Goal: Task Accomplishment & Management: Use online tool/utility

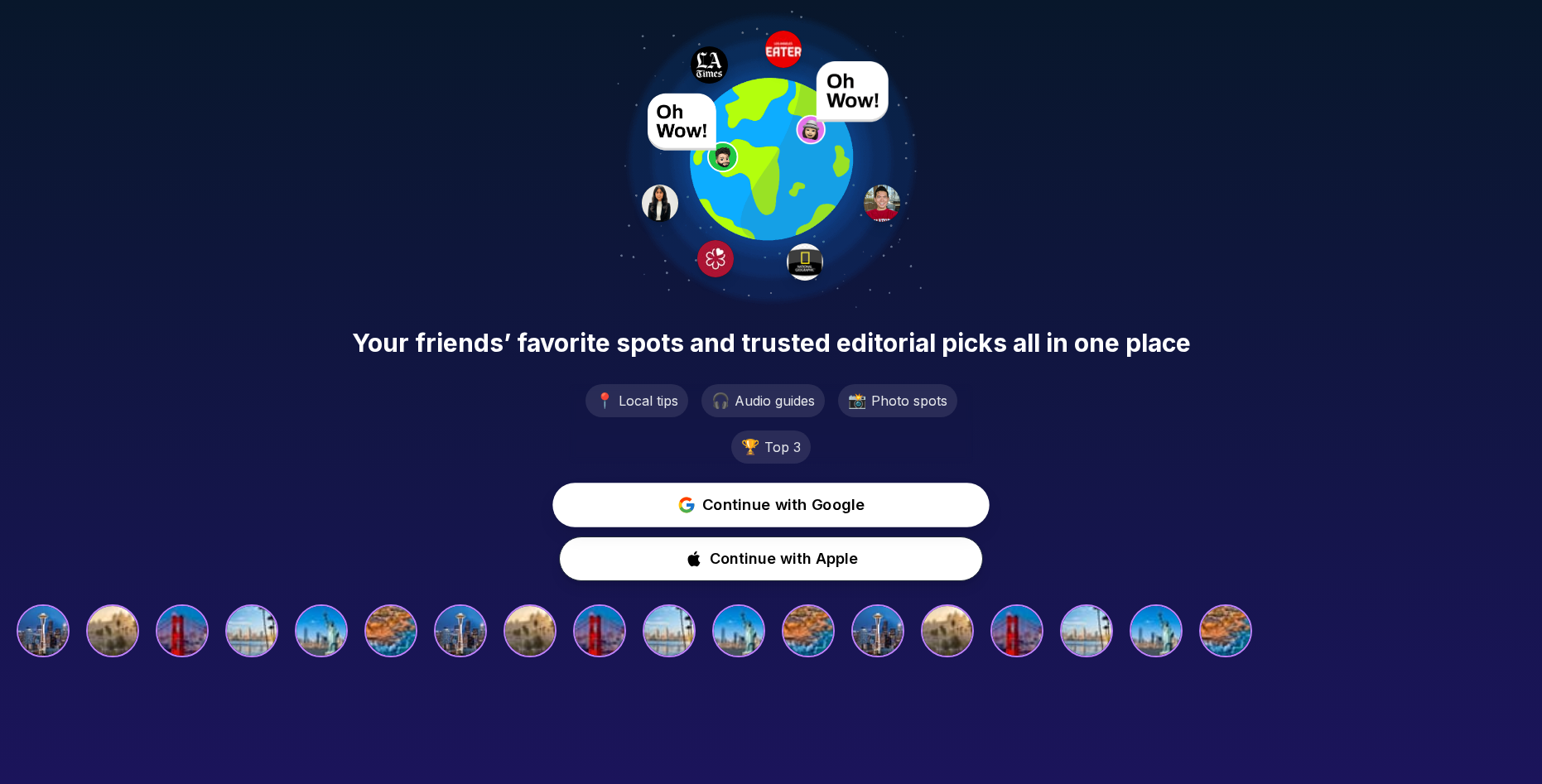
click at [743, 499] on span "Continue with Google" at bounding box center [783, 505] width 163 height 24
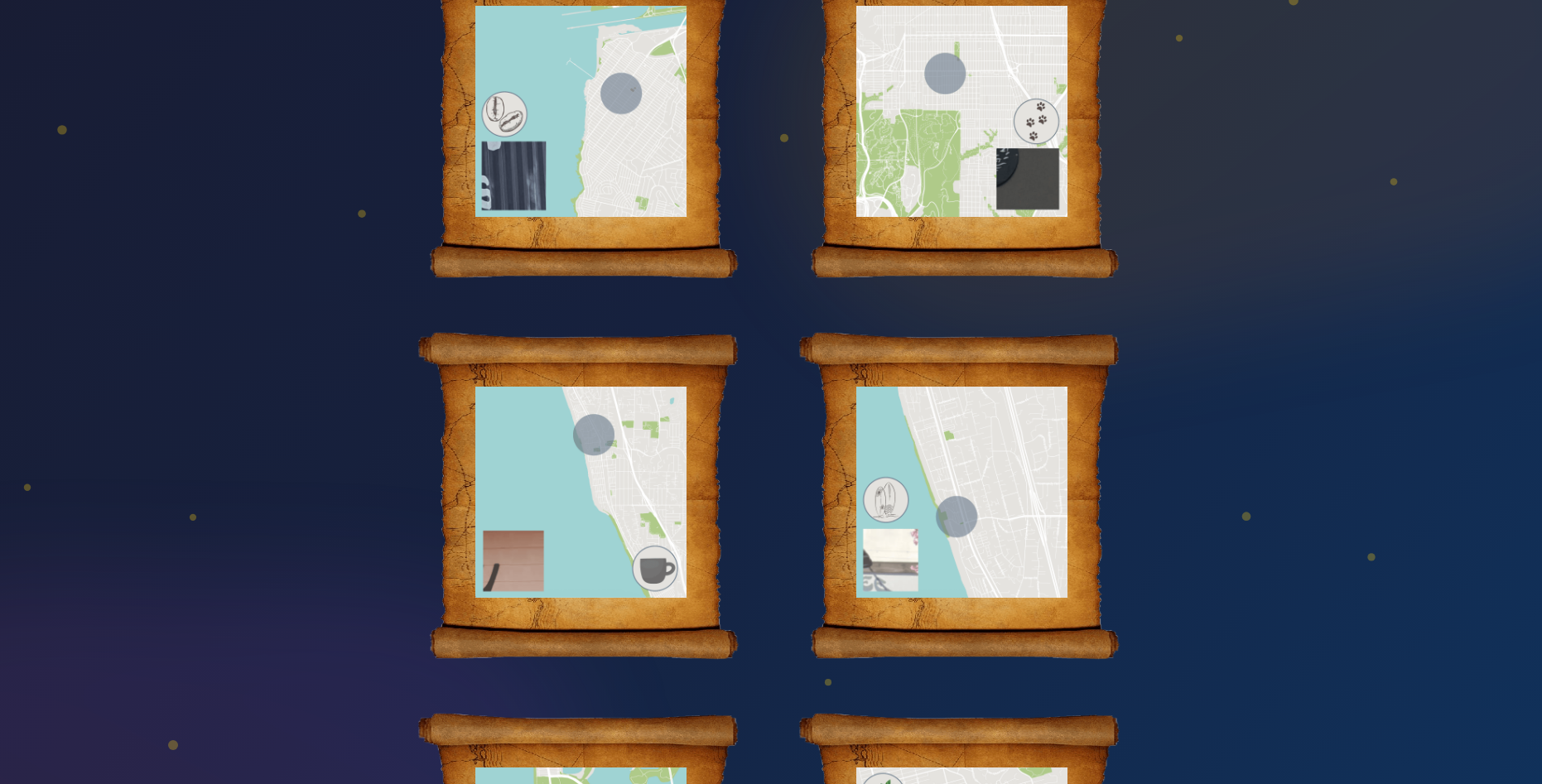
scroll to position [614, 0]
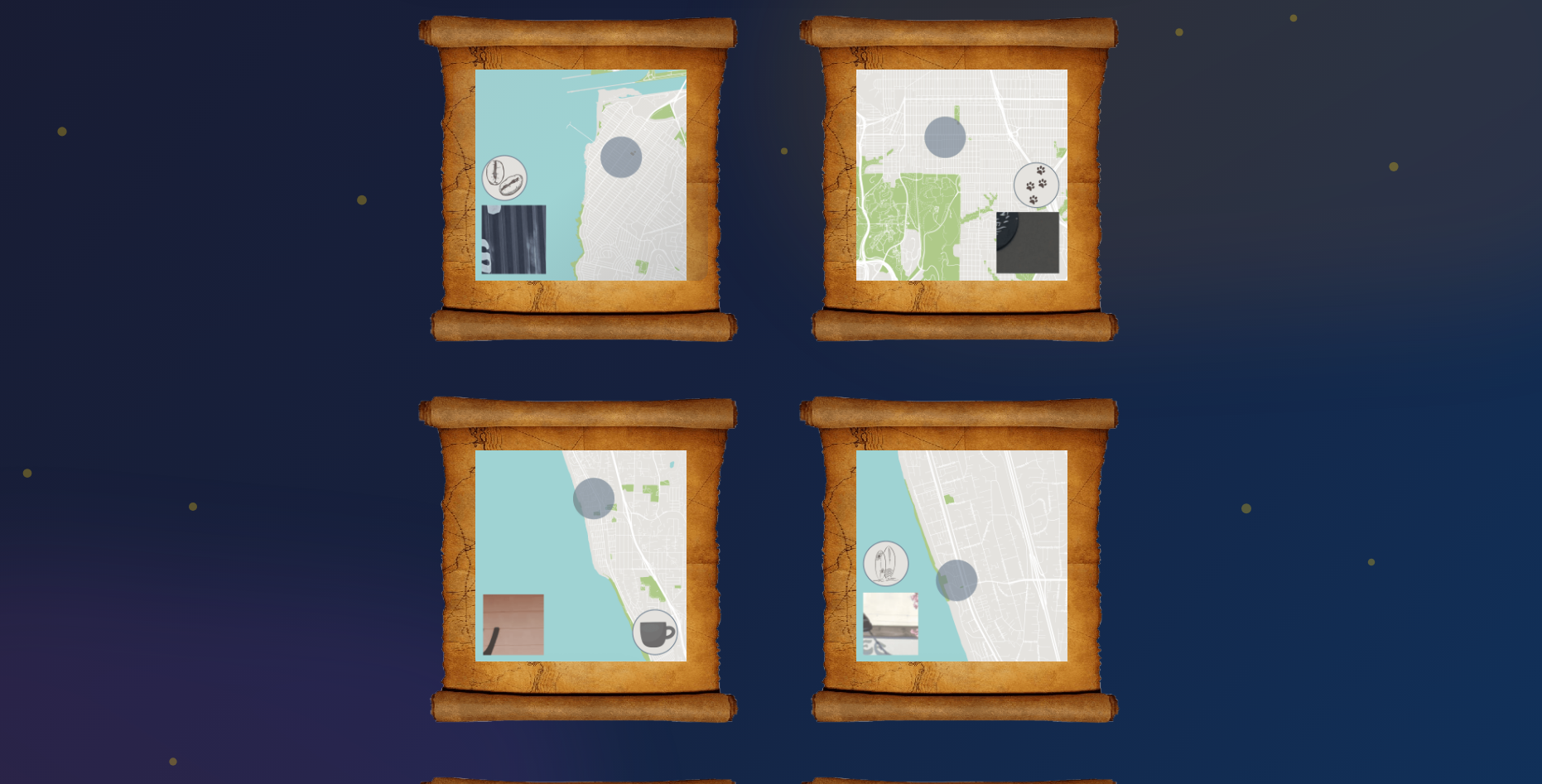
click at [573, 181] on div at bounding box center [580, 175] width 255 height 211
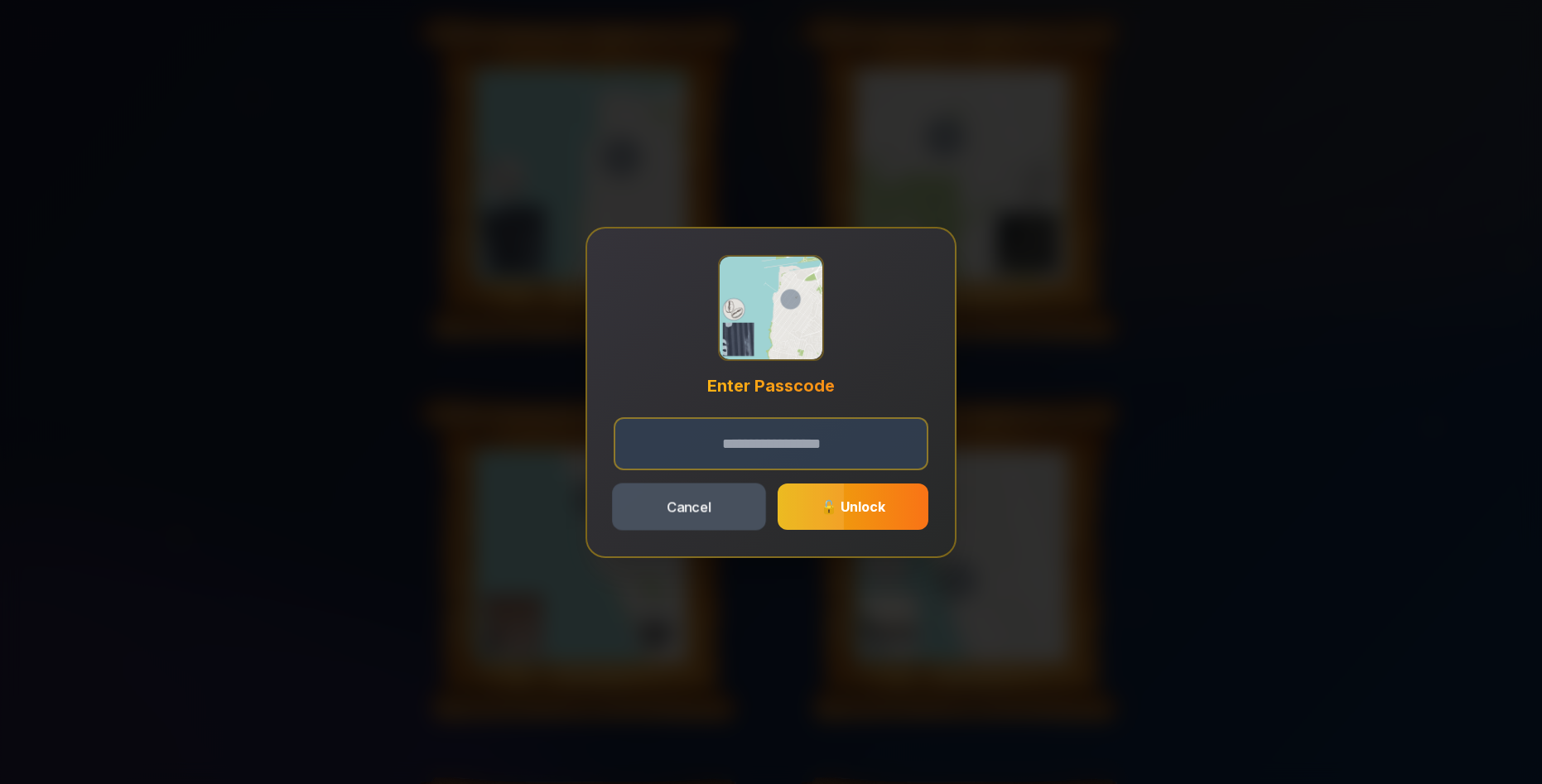
click at [695, 522] on button "Cancel" at bounding box center [689, 507] width 154 height 48
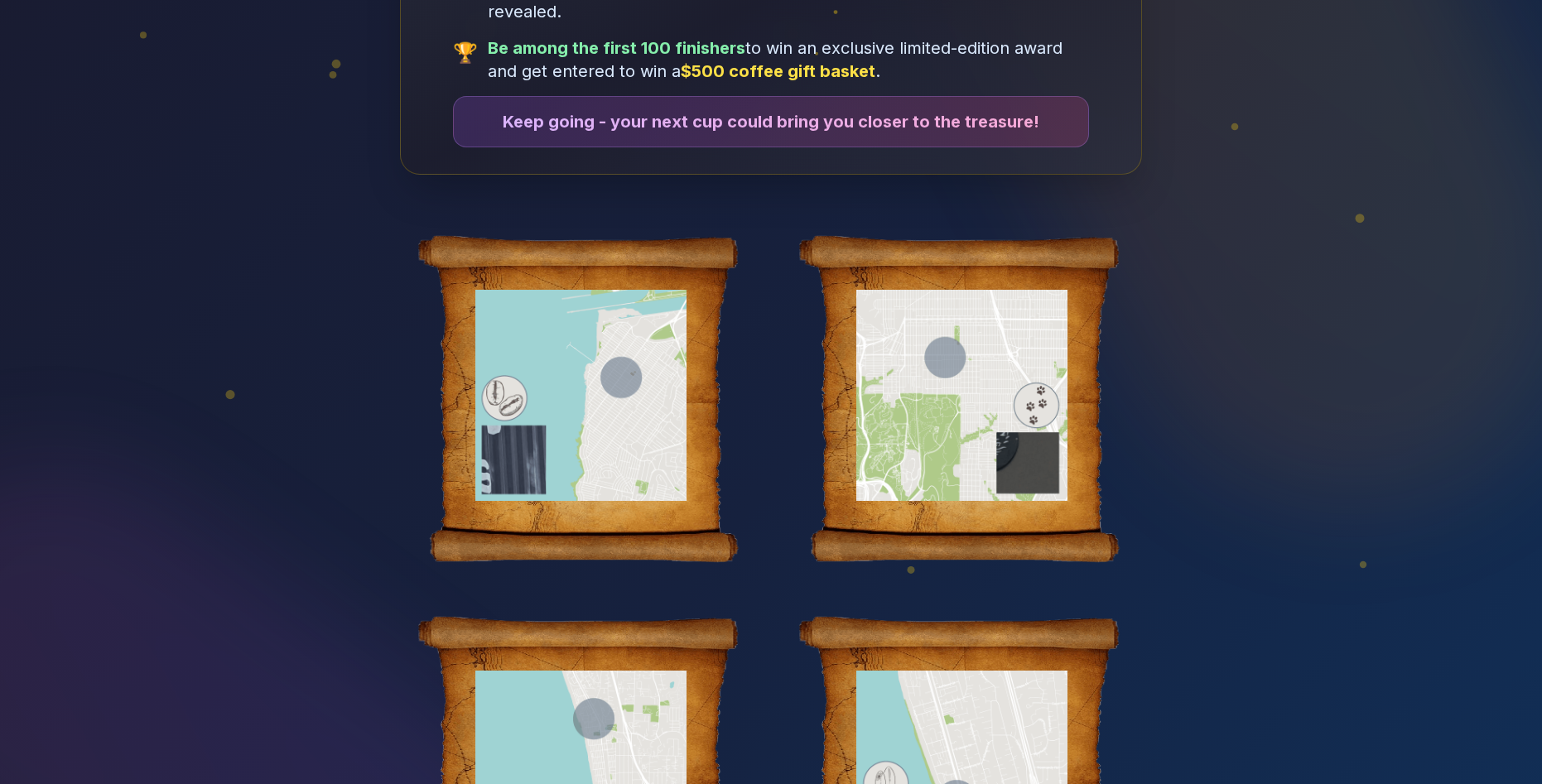
scroll to position [410, 0]
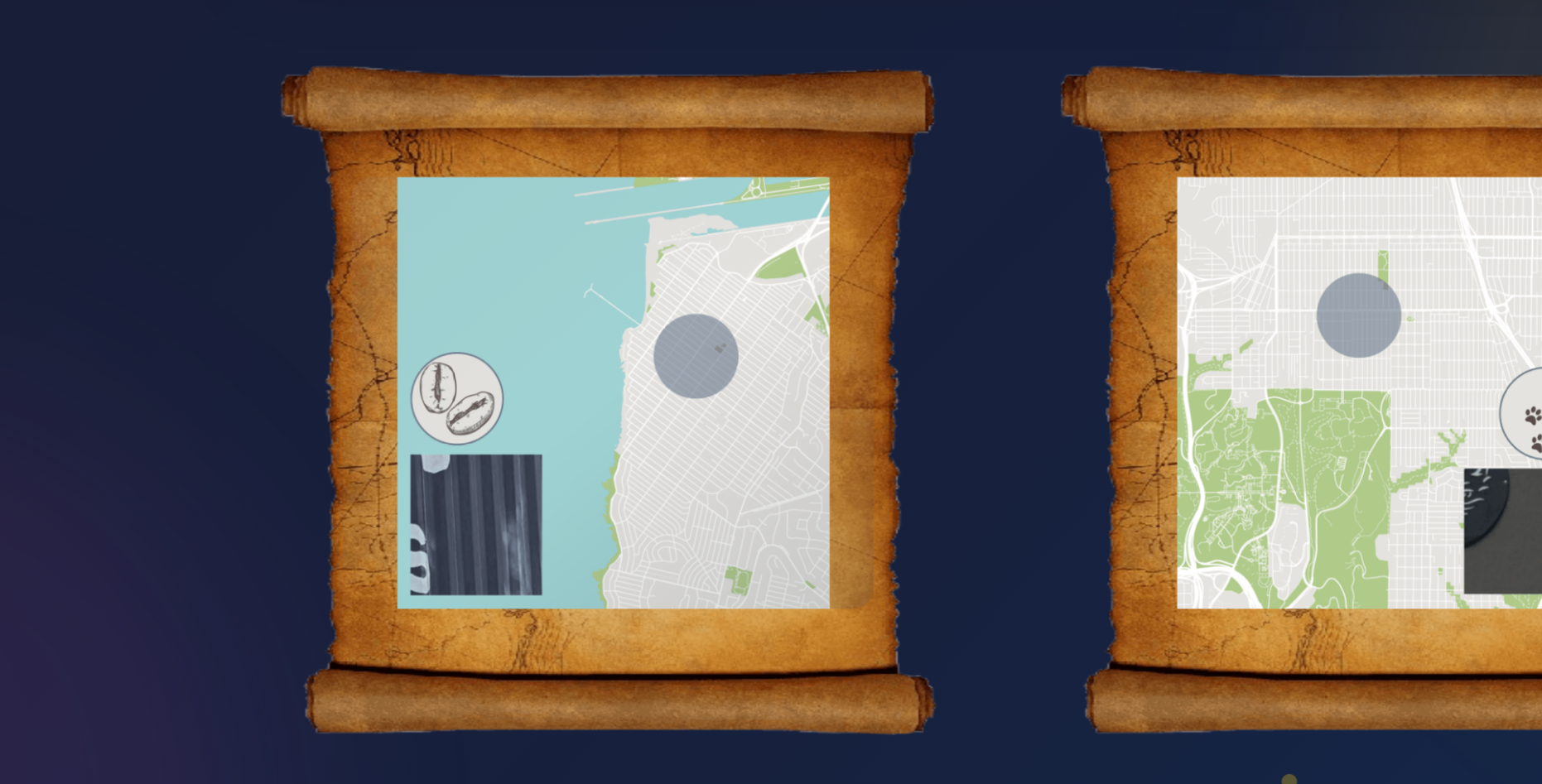
click at [540, 307] on div at bounding box center [580, 379] width 255 height 211
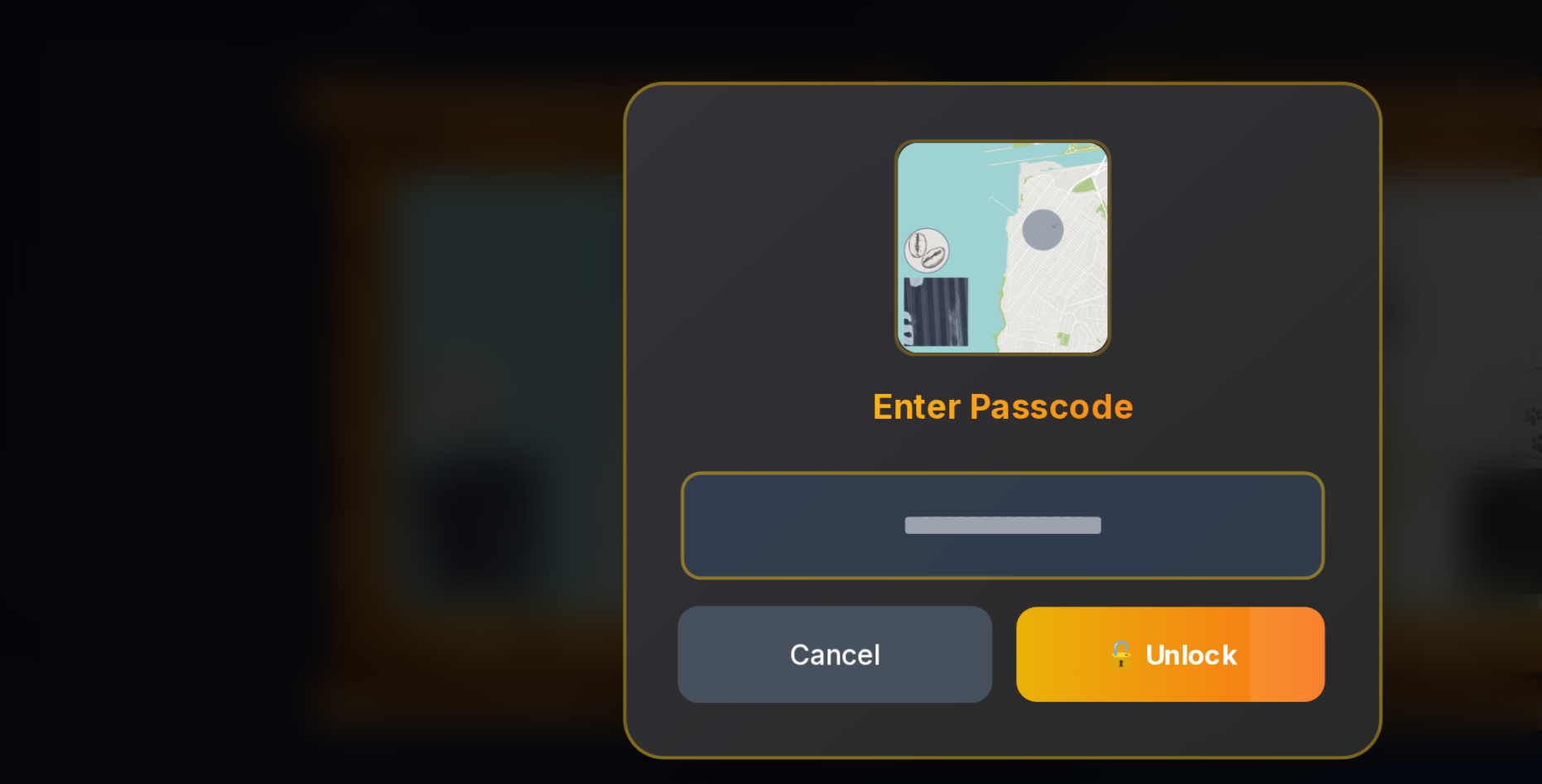
click at [694, 505] on button "Cancel" at bounding box center [689, 507] width 154 height 48
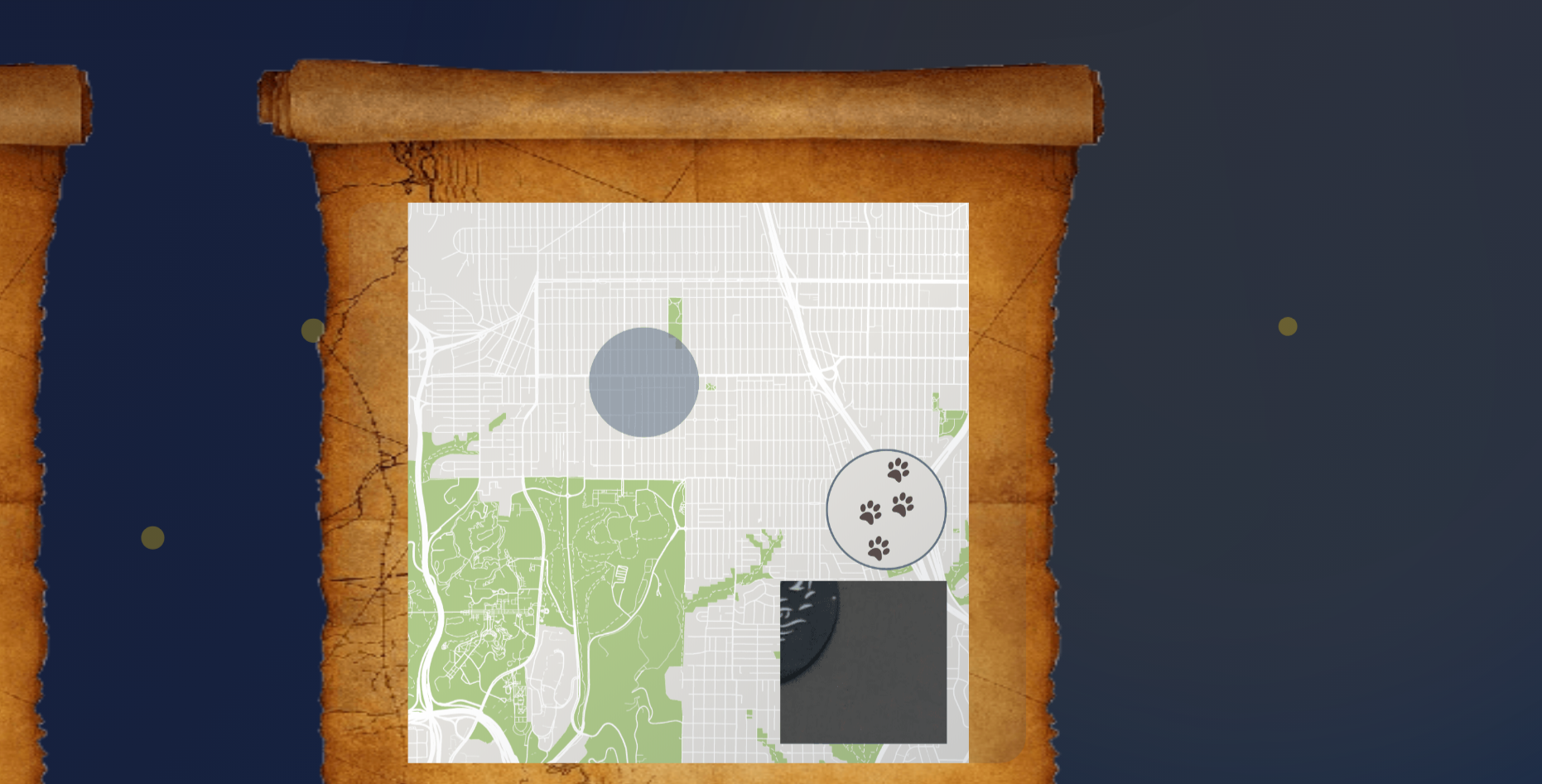
click at [965, 343] on div at bounding box center [961, 379] width 255 height 211
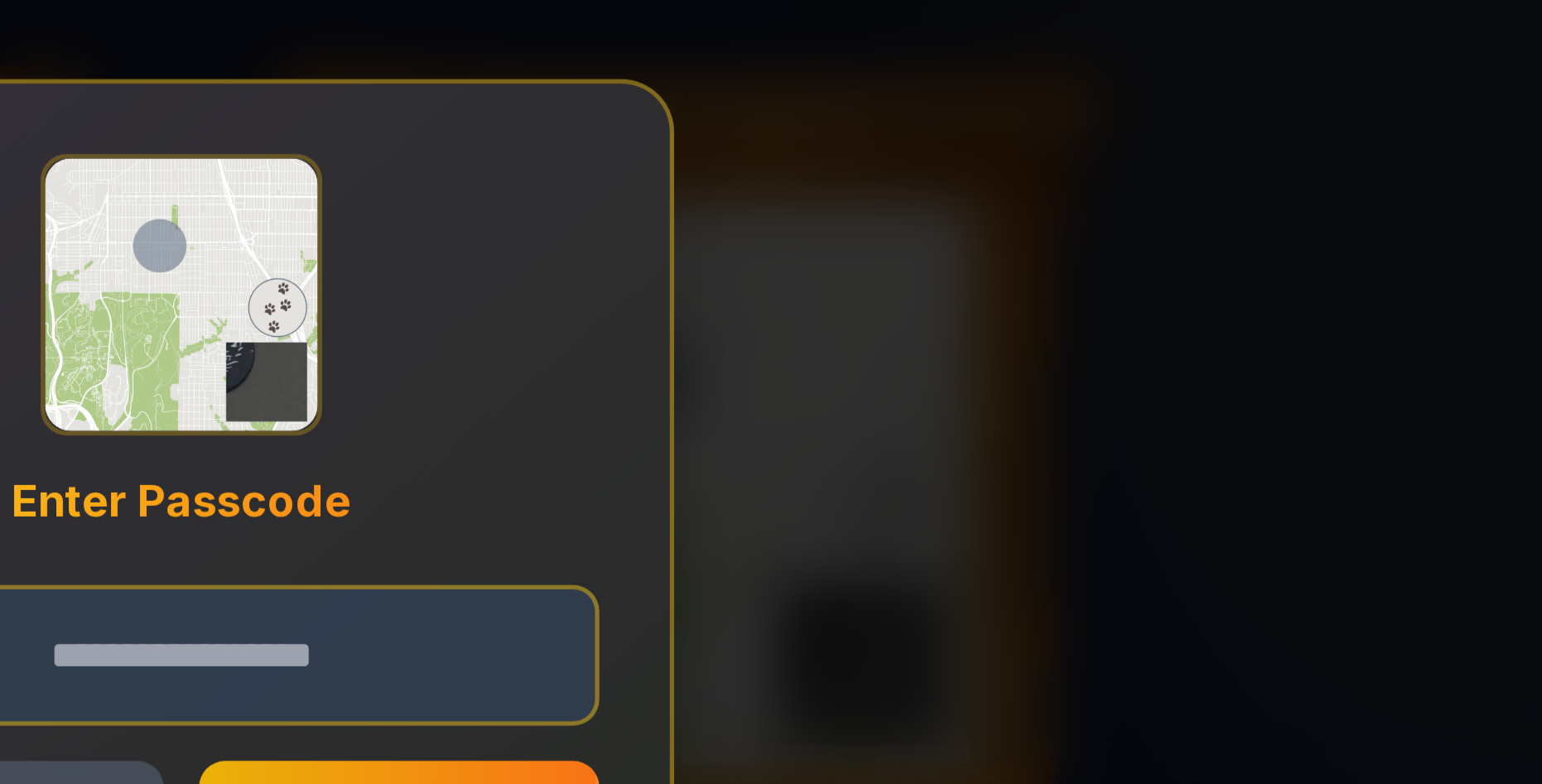
scroll to position [367, 0]
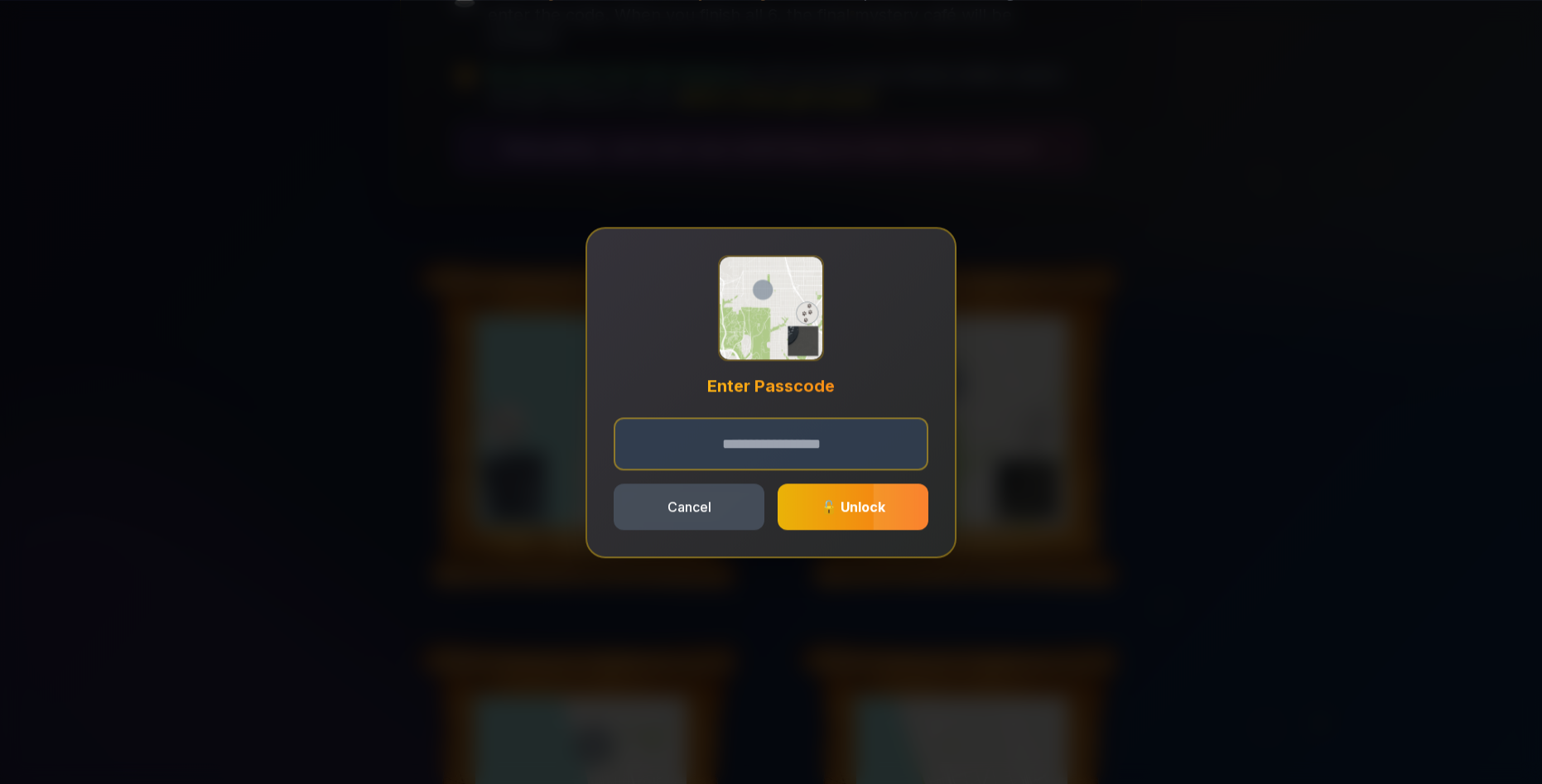
click at [377, 353] on div "Enter Passcode Cancel 🔓 Unlock" at bounding box center [771, 392] width 1542 height 784
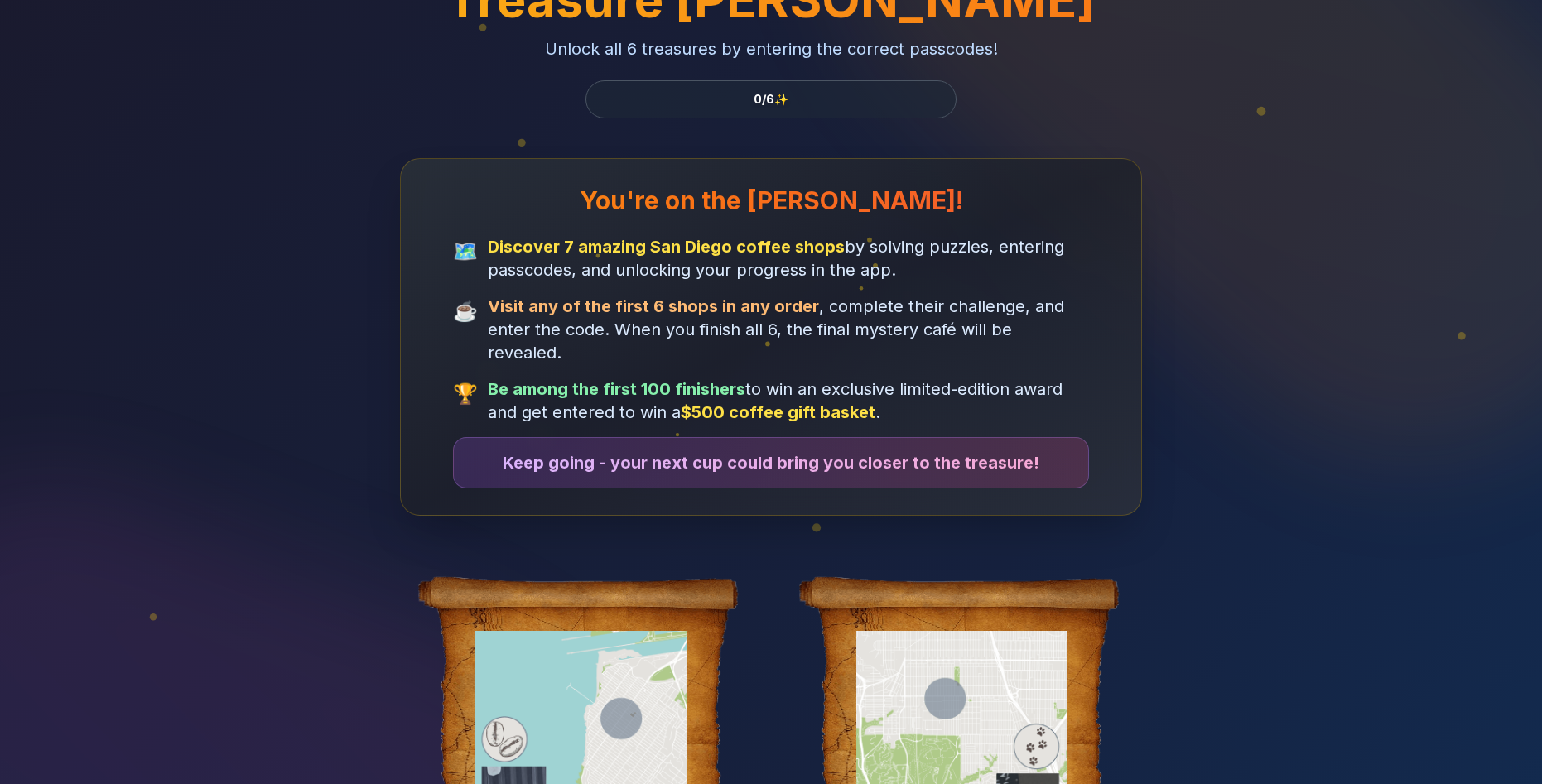
scroll to position [0, 0]
